Goal: Find specific page/section: Find specific page/section

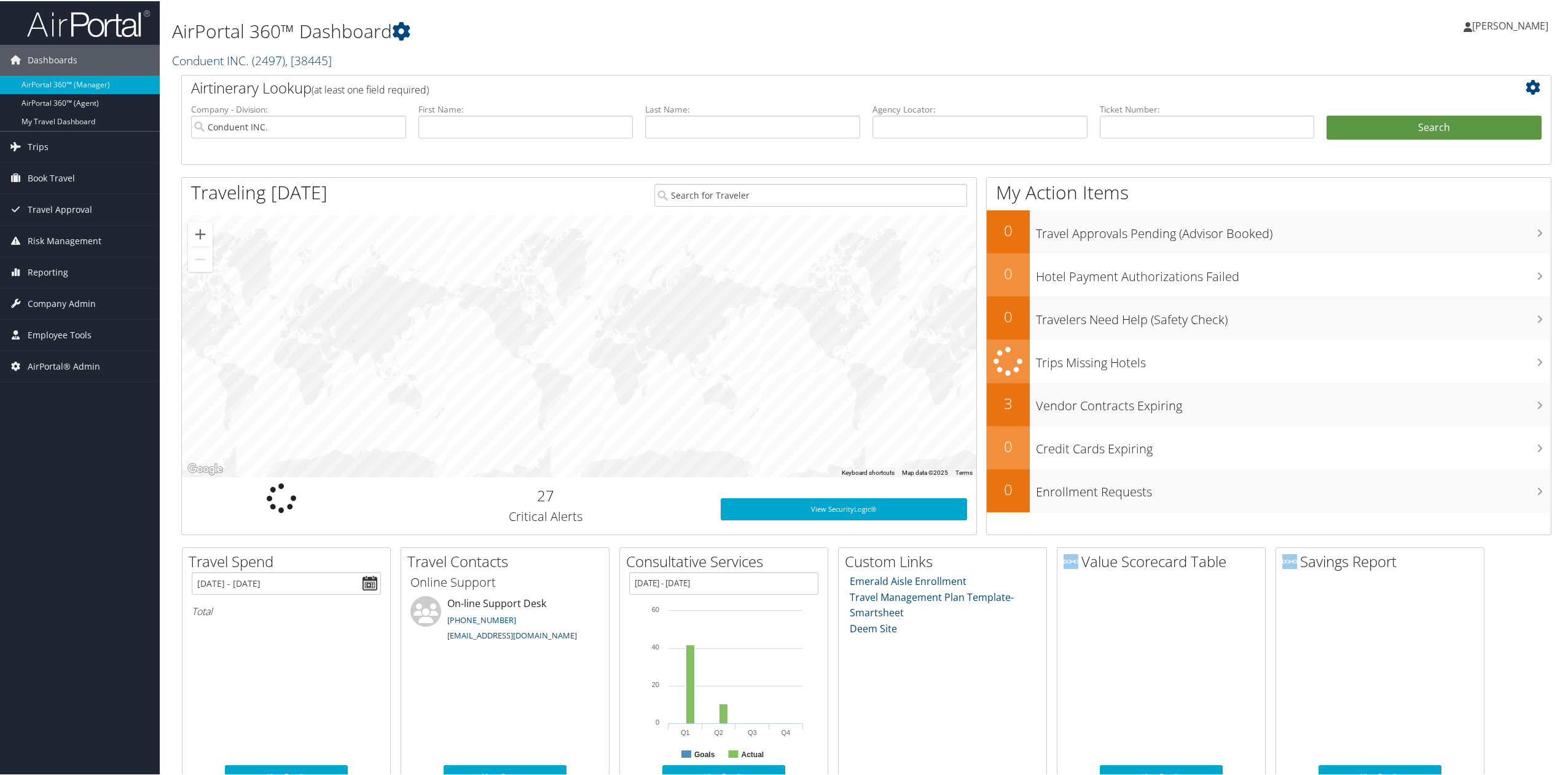
click at [190, 55] on link "Conduent INC. ( 2497 ) , [ 38445 ]" at bounding box center [252, 59] width 159 height 16
click at [240, 167] on link "[GEOGRAPHIC_DATA], [45975]" at bounding box center [253, 177] width 162 height 21
click at [70, 513] on div "Dashboards AirPortal 360™ (Manager) AirPortal 360™ (Agent) My Travel Dashboard …" at bounding box center [787, 528] width 1573 height 1057
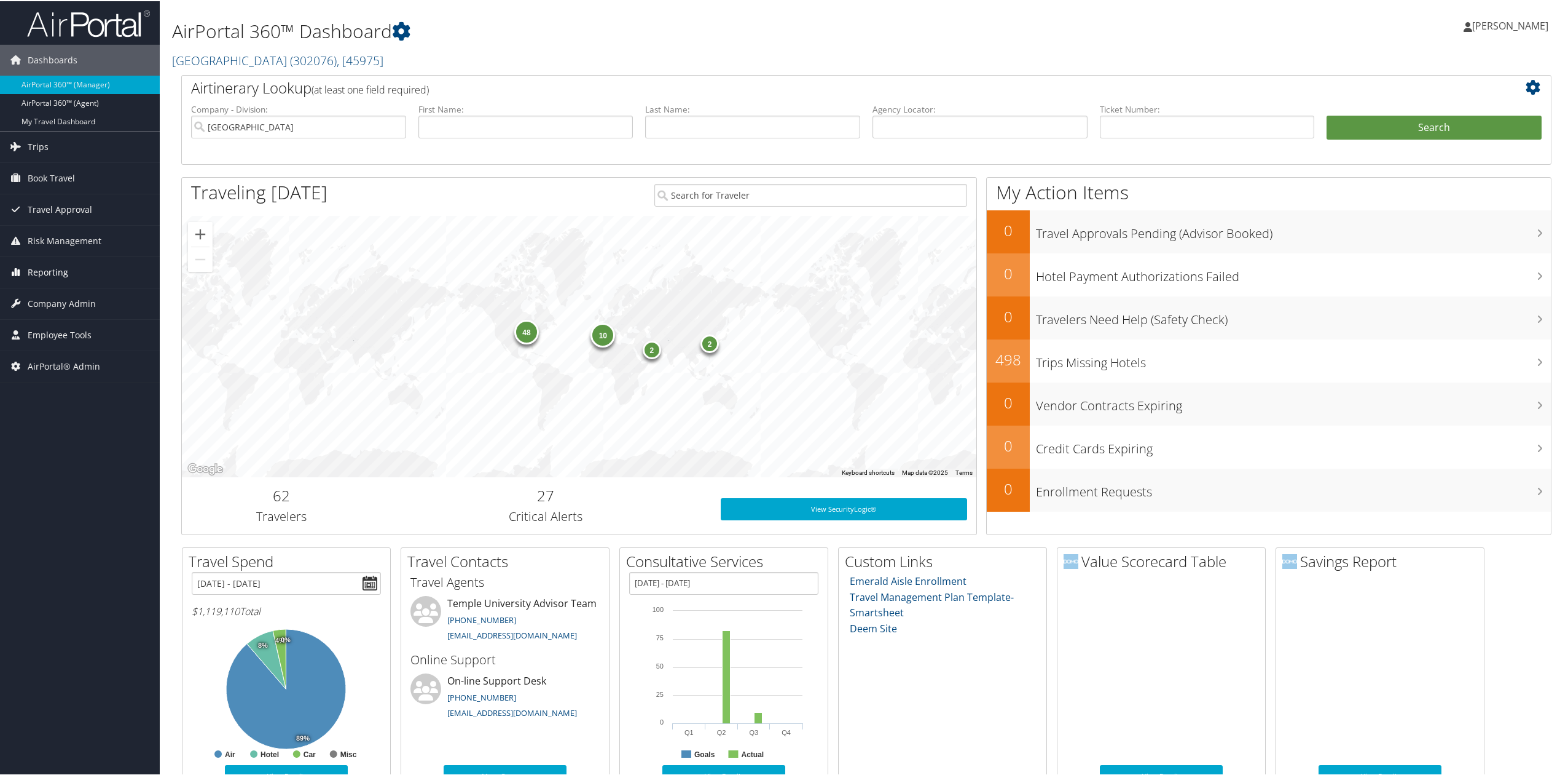
click at [43, 277] on span "Reporting" at bounding box center [47, 272] width 40 height 31
drag, startPoint x: 46, startPoint y: 274, endPoint x: 50, endPoint y: 285, distance: 11.7
click at [46, 274] on span "Reporting" at bounding box center [47, 272] width 40 height 31
click at [74, 372] on link "Domo" at bounding box center [79, 369] width 159 height 18
click at [67, 382] on link "Prime Analytics" at bounding box center [79, 387] width 159 height 18
